Goal: Navigation & Orientation: Find specific page/section

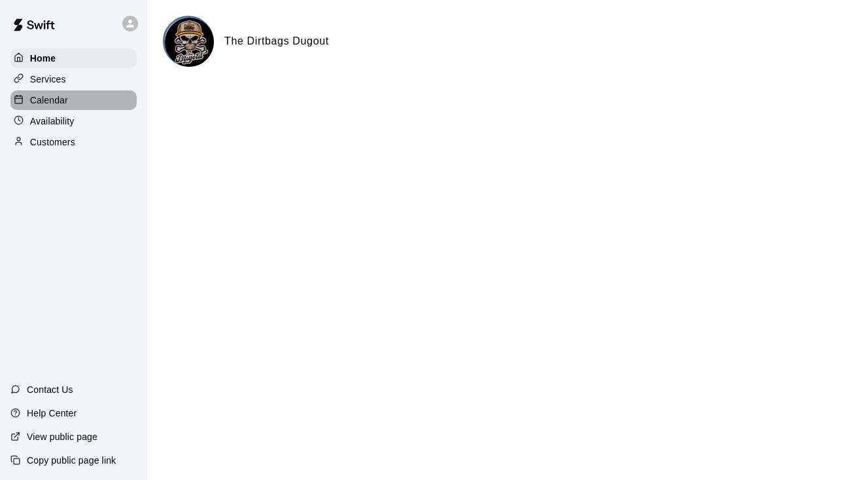
click at [71, 91] on div "Calendar" at bounding box center [73, 100] width 126 height 20
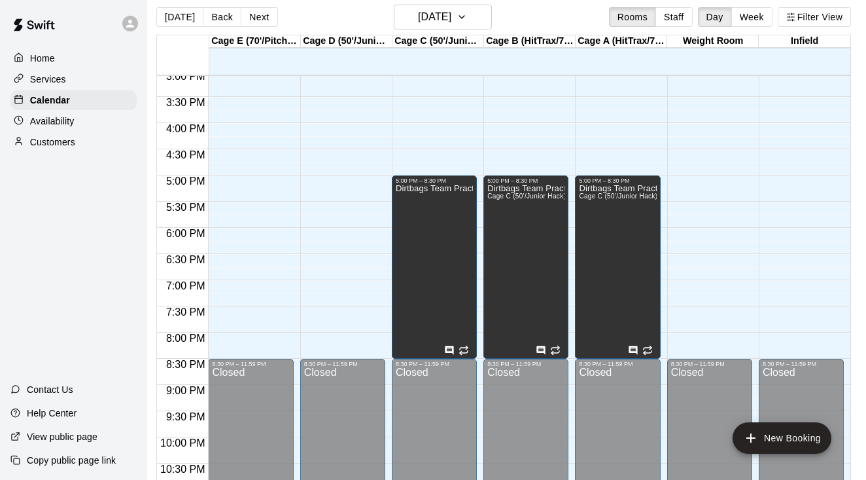
scroll to position [11, 6]
click at [436, 188] on p "Dirtbags Team Practices" at bounding box center [434, 188] width 77 height 0
click at [449, 211] on div at bounding box center [433, 240] width 866 height 480
click at [470, 188] on p "Dirtbags Team Practices" at bounding box center [434, 188] width 77 height 0
click at [461, 202] on div at bounding box center [433, 240] width 866 height 480
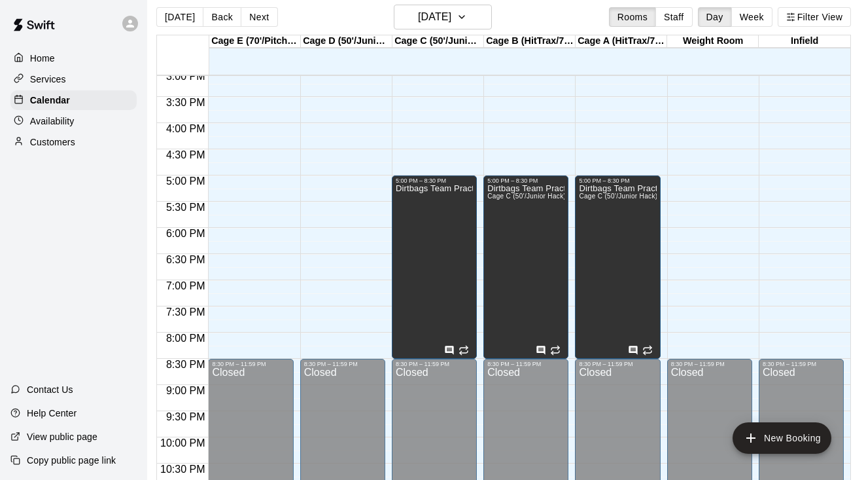
click at [460, 202] on div at bounding box center [433, 240] width 866 height 480
click at [449, 351] on icon "Has notes" at bounding box center [450, 349] width 9 height 9
click at [408, 308] on div at bounding box center [433, 240] width 866 height 480
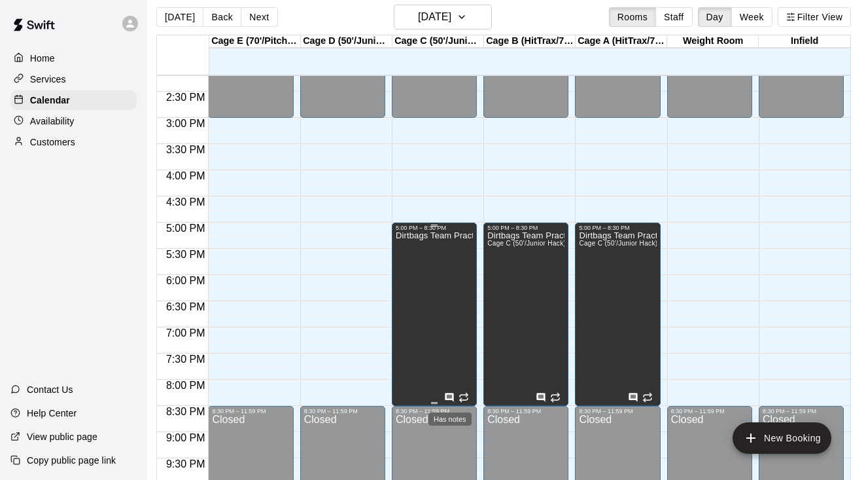
click at [448, 398] on icon "Has notes" at bounding box center [449, 397] width 10 height 10
click at [441, 346] on div at bounding box center [433, 240] width 866 height 480
click at [434, 404] on div "Dirtbags Team Practices" at bounding box center [434, 471] width 77 height 480
click at [354, 340] on div at bounding box center [433, 240] width 866 height 480
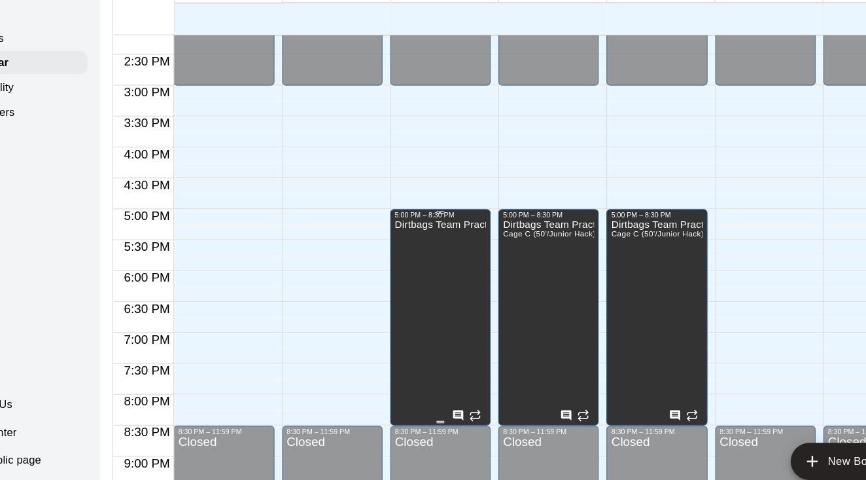
click at [397, 238] on p "Dirtbags Team Practices" at bounding box center [435, 238] width 77 height 0
click at [367, 181] on div at bounding box center [433, 240] width 866 height 480
click at [397, 226] on div "5:00 PM – 8:30 PM" at bounding box center [435, 229] width 77 height 7
click at [401, 188] on div at bounding box center [433, 240] width 866 height 480
click at [489, 241] on span "Cage C (50'/Junior Hack), Cage A (HitTrax/70'/Hack Attack/Pitching Mound), Cage…" at bounding box center [684, 244] width 391 height 7
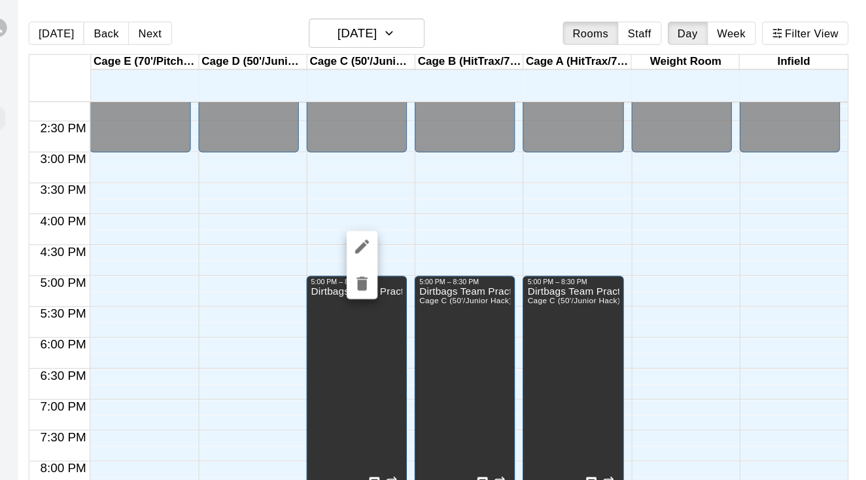
scroll to position [0, 6]
click at [417, 160] on div at bounding box center [433, 240] width 866 height 480
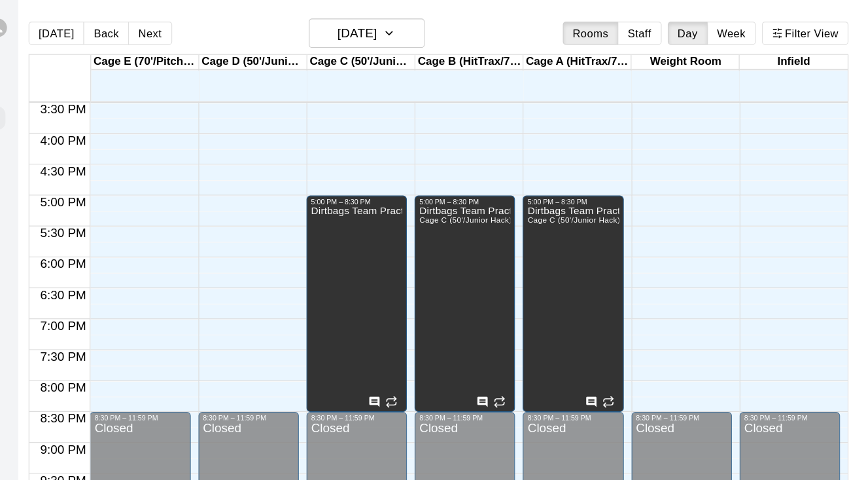
scroll to position [812, 0]
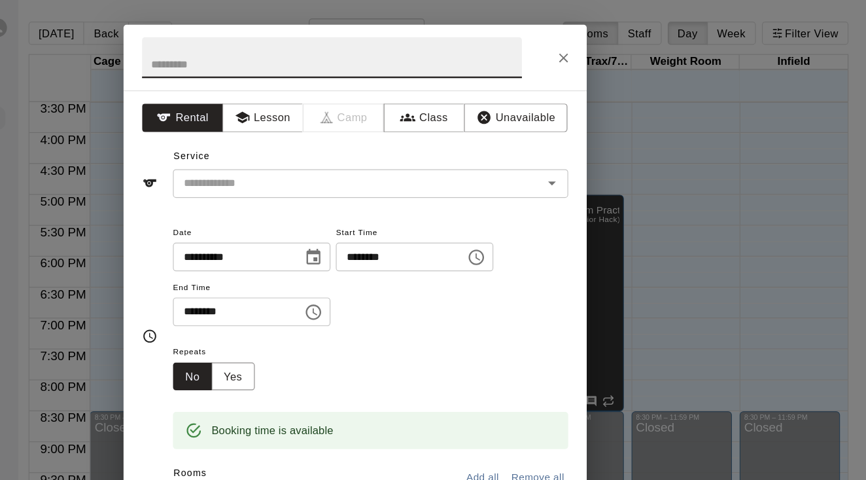
scroll to position [0, 0]
click at [606, 48] on icon "Close" at bounding box center [610, 49] width 8 height 8
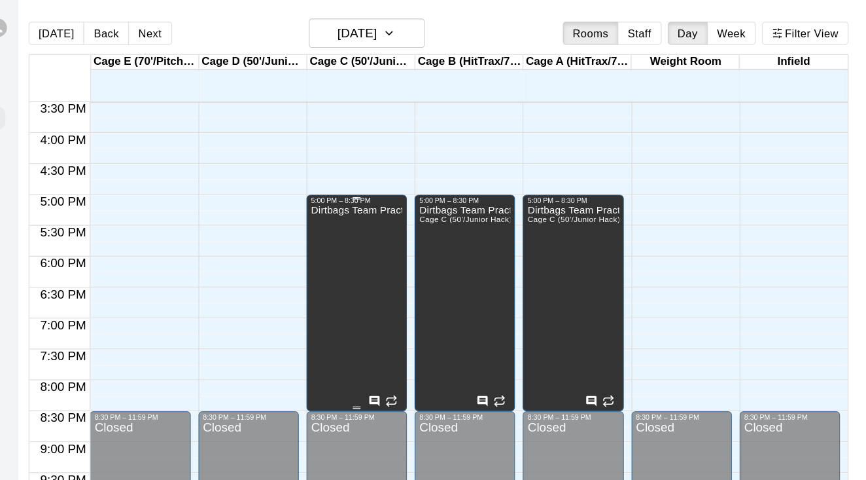
click at [396, 178] on p "Dirtbags Team Practices" at bounding box center [434, 178] width 77 height 0
click at [325, 170] on div at bounding box center [433, 240] width 866 height 480
click at [396, 170] on div "5:00 PM – 8:30 PM" at bounding box center [434, 170] width 77 height 7
click at [269, 179] on icon "edit" at bounding box center [277, 181] width 16 height 16
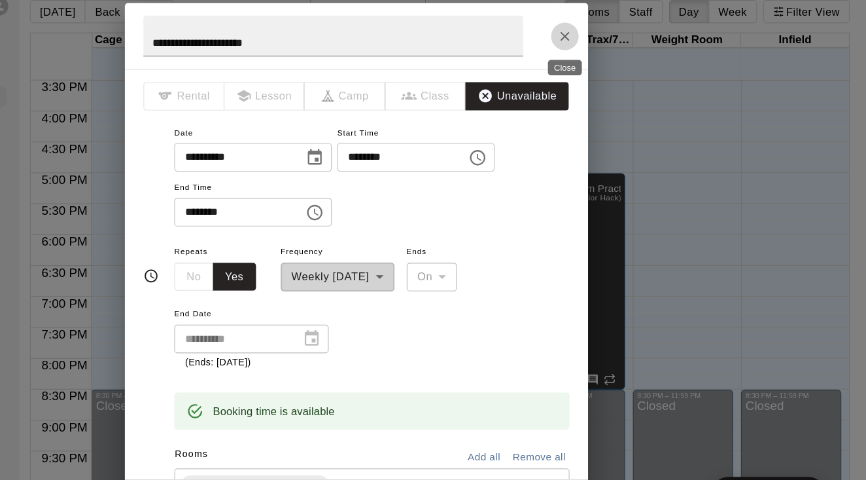
click at [606, 45] on icon "Close" at bounding box center [610, 49] width 8 height 8
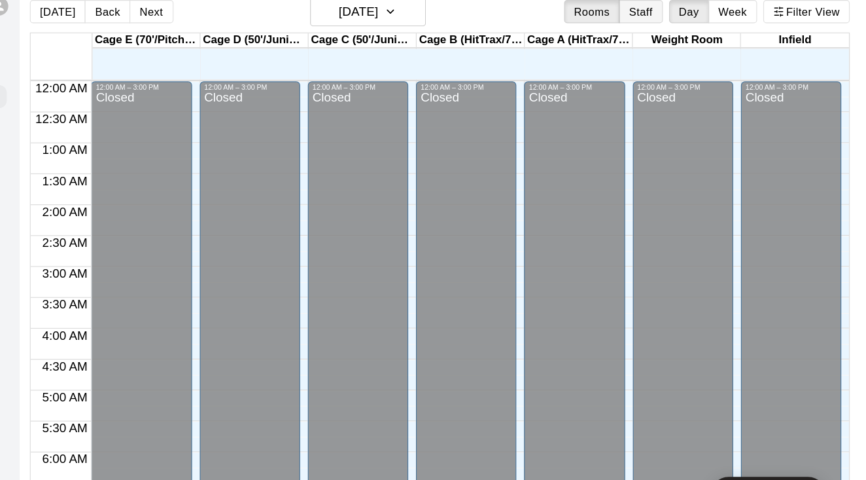
click at [656, 18] on button "Staff" at bounding box center [674, 28] width 37 height 20
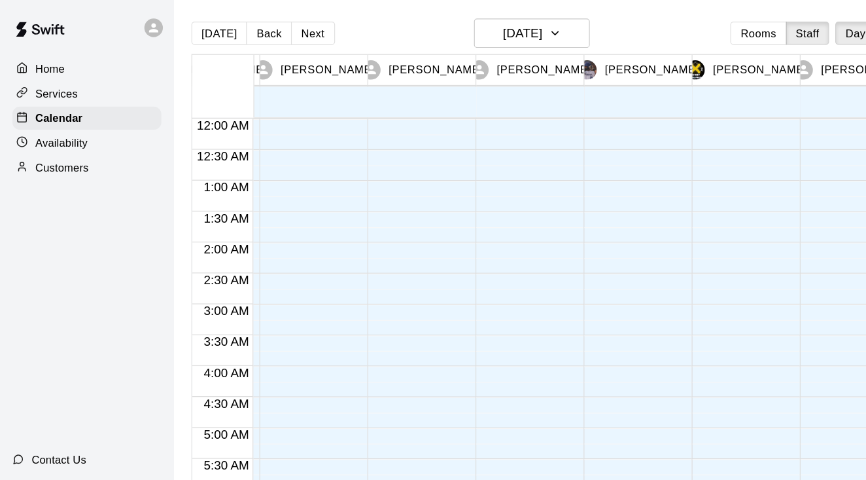
click at [75, 54] on div "Home" at bounding box center [73, 58] width 126 height 20
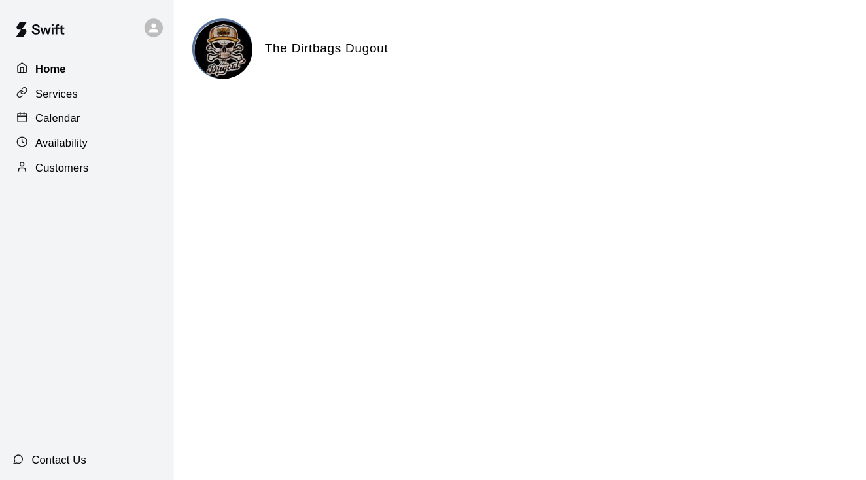
click at [24, 61] on div at bounding box center [22, 58] width 16 height 12
click at [62, 95] on p "Calendar" at bounding box center [49, 100] width 38 height 13
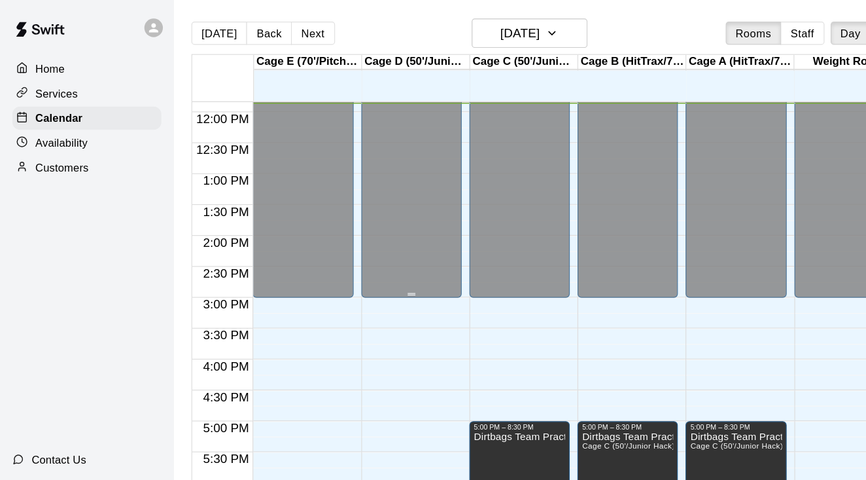
scroll to position [849, 0]
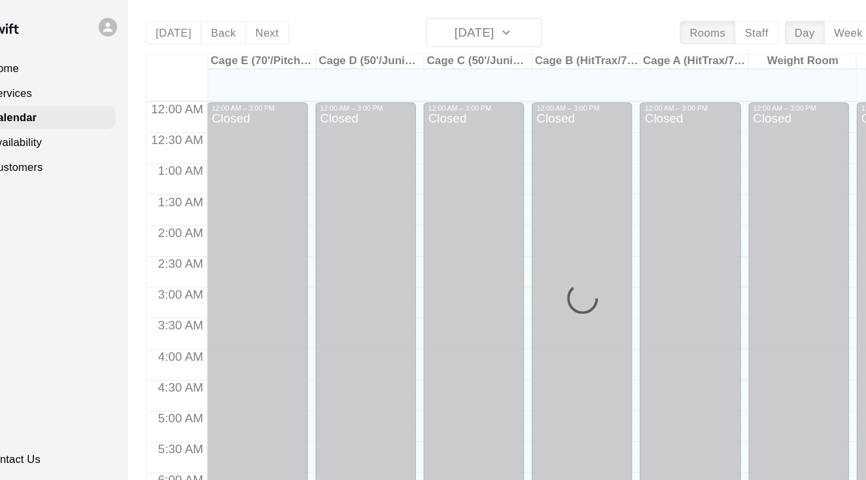
scroll to position [620, 0]
